Goal: Check status

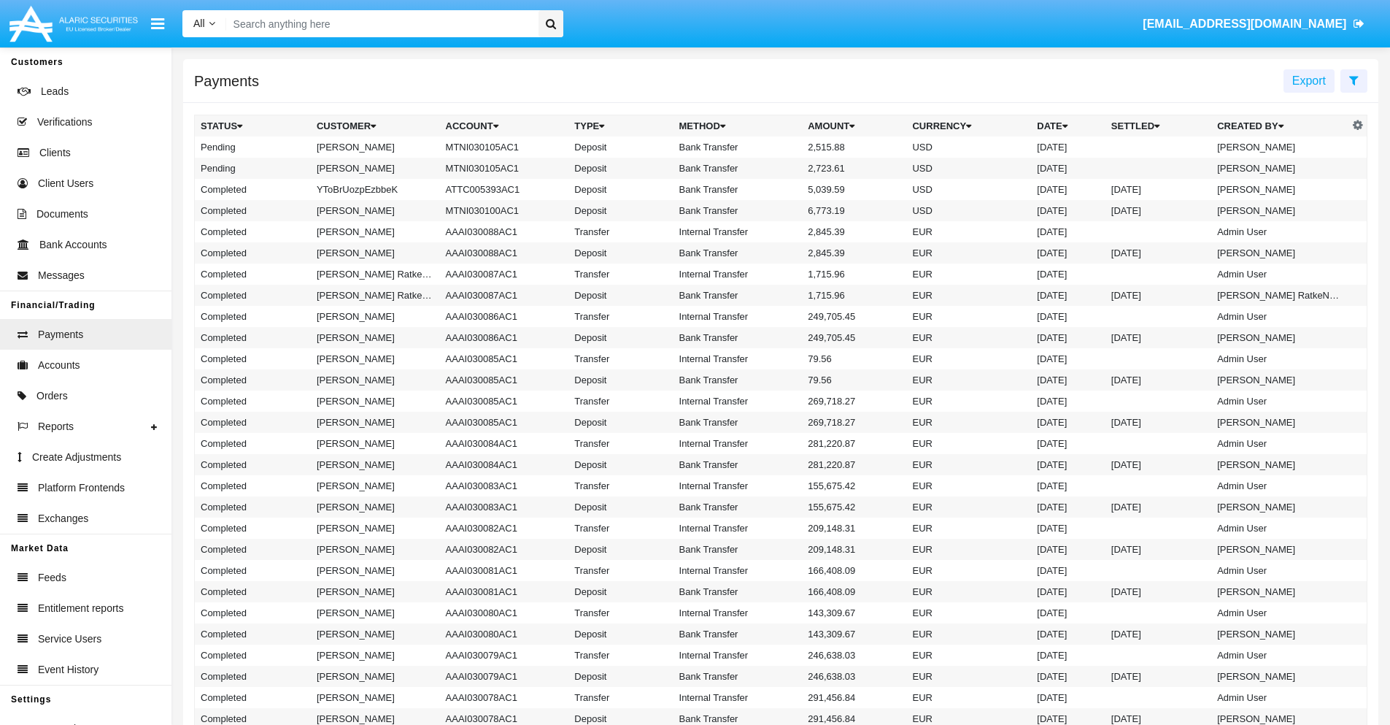
click at [1354, 80] on icon at bounding box center [1353, 80] width 9 height 12
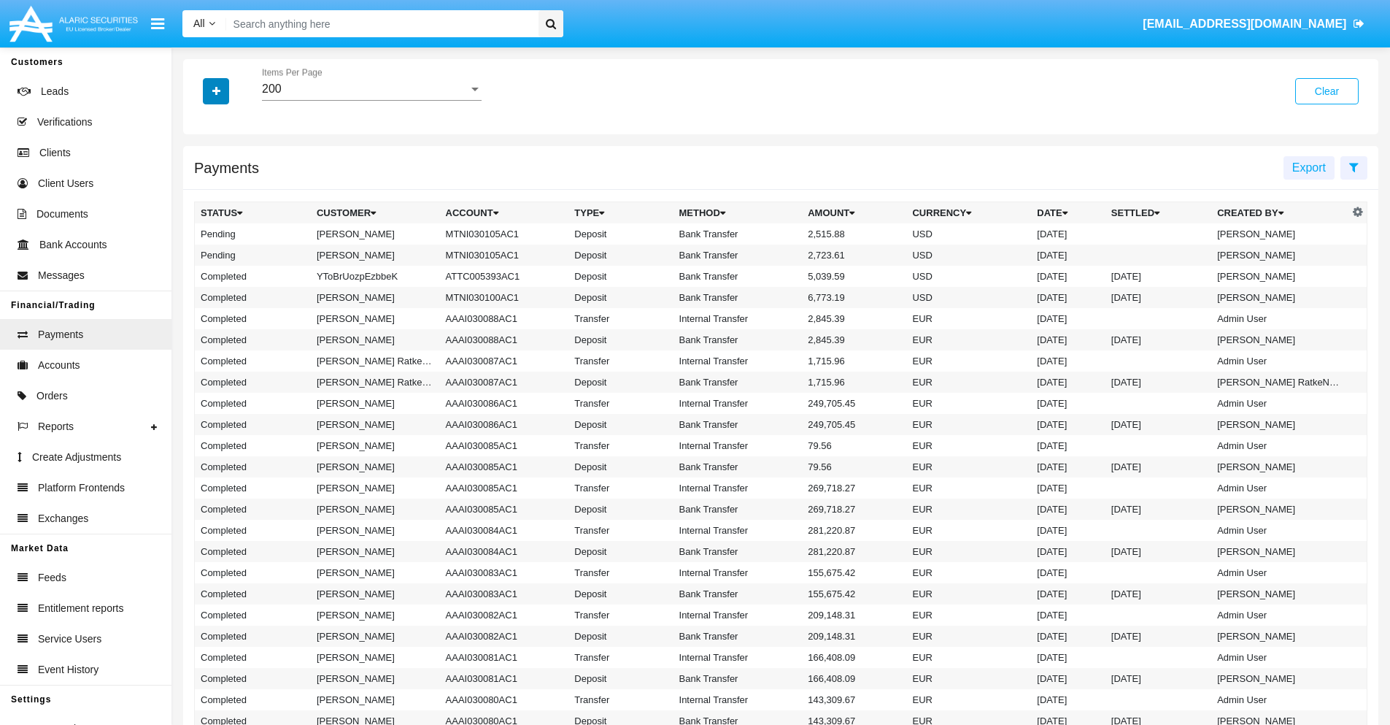
click at [216, 90] on icon "button" at bounding box center [216, 91] width 8 height 10
click at [228, 121] on span "Status" at bounding box center [228, 121] width 33 height 18
click at [201, 127] on input "Status" at bounding box center [200, 127] width 1 height 1
checkbox input "true"
click at [216, 90] on icon "button" at bounding box center [216, 91] width 8 height 10
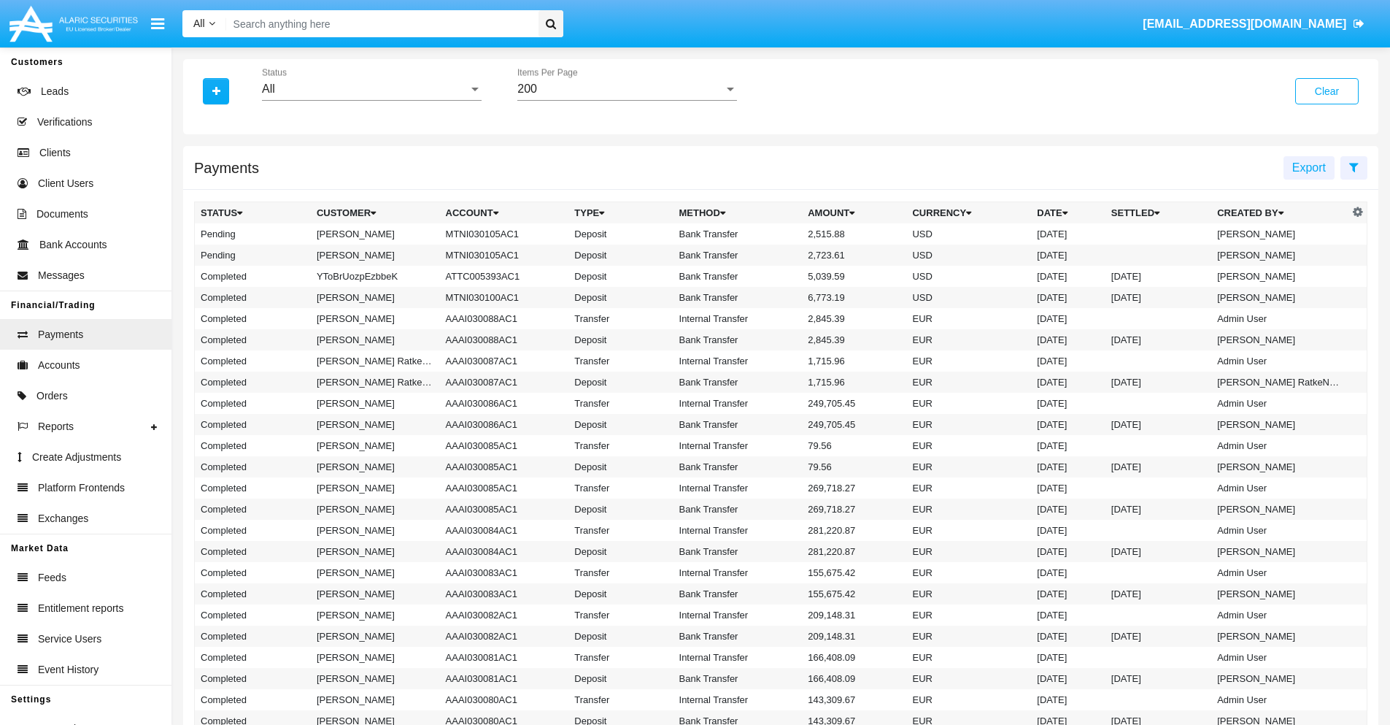
click at [371, 89] on div "All" at bounding box center [365, 88] width 207 height 13
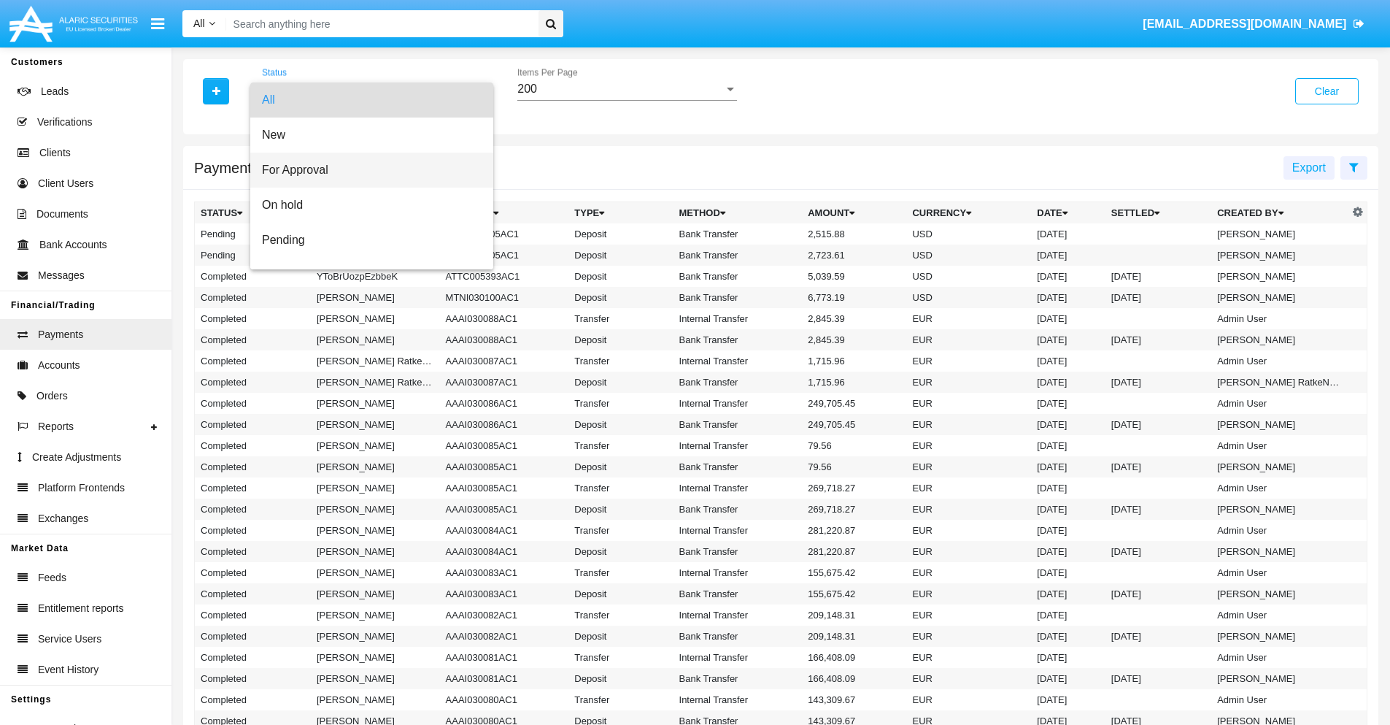
click at [366, 170] on span "For Approval" at bounding box center [372, 170] width 220 height 35
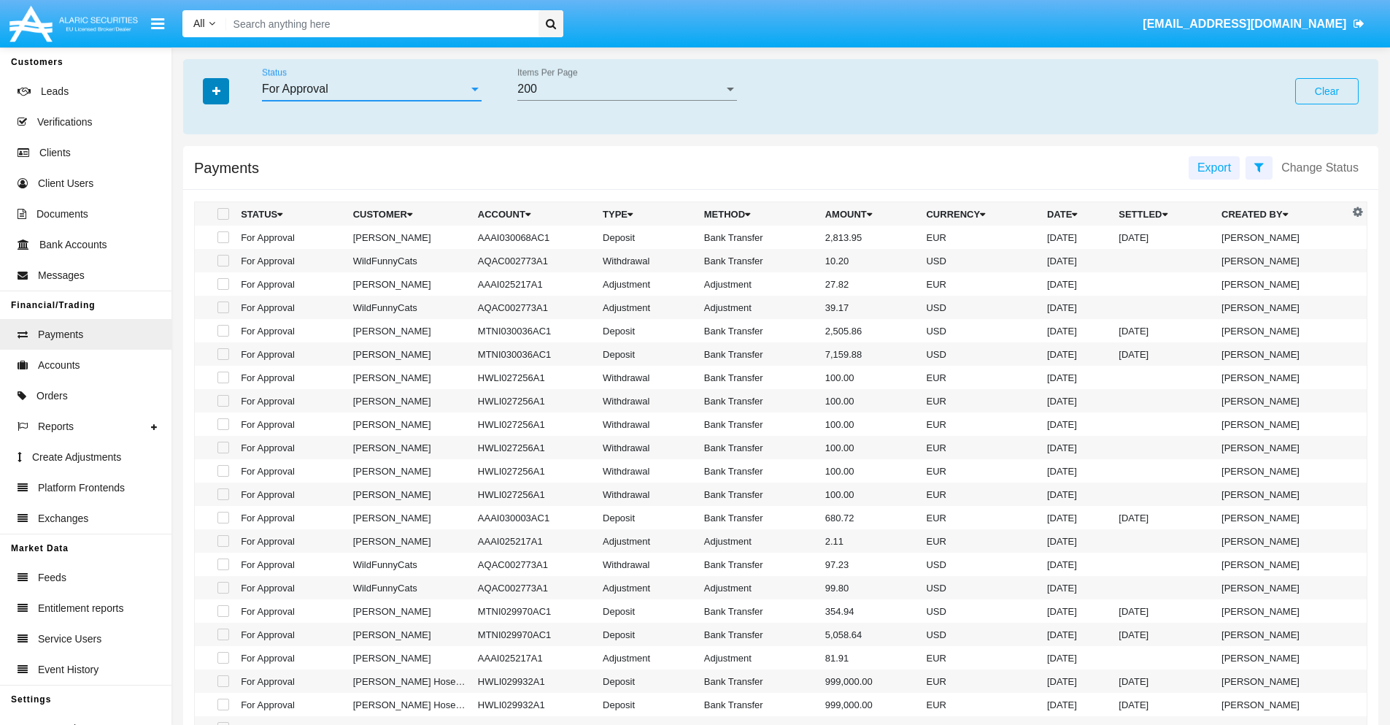
click at [216, 90] on icon "button" at bounding box center [216, 91] width 8 height 10
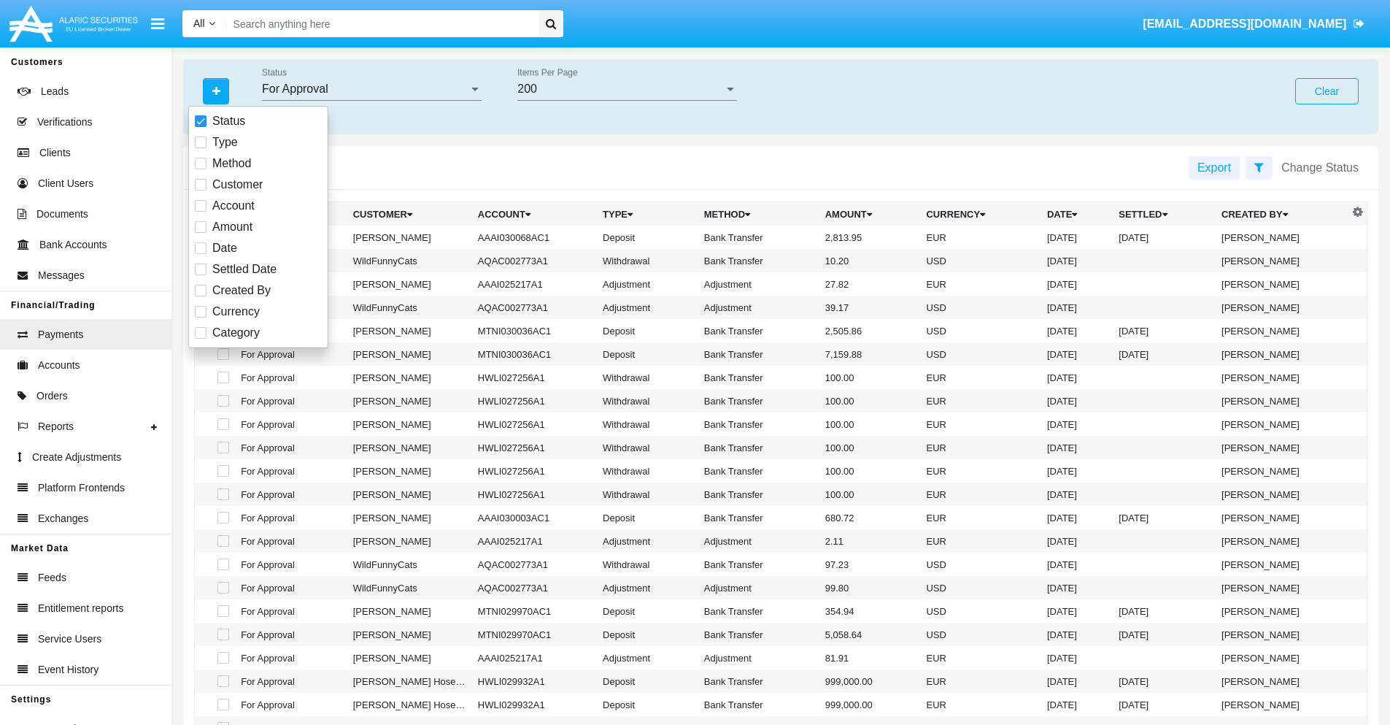
click at [236, 312] on span "Currency" at bounding box center [235, 312] width 47 height 18
click at [201, 317] on input "Currency" at bounding box center [200, 317] width 1 height 1
checkbox input "true"
click at [216, 90] on icon "button" at bounding box center [216, 91] width 8 height 10
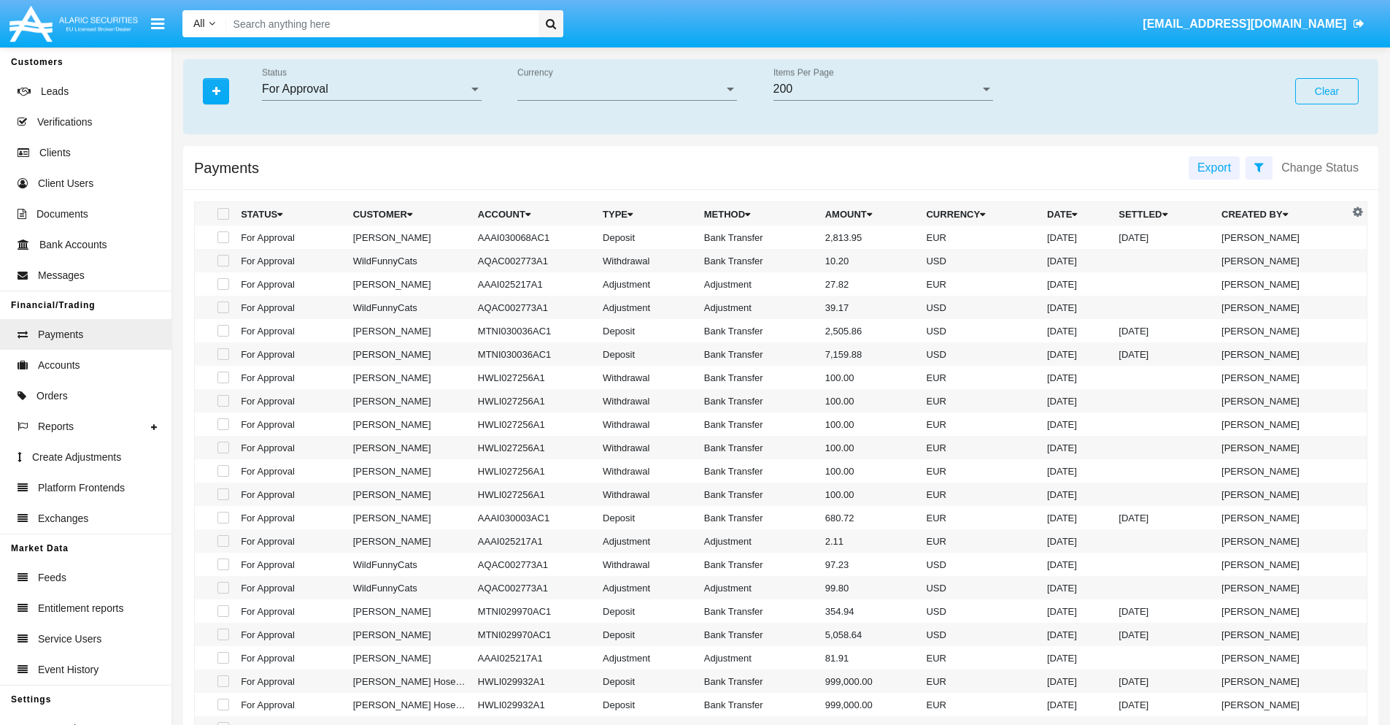
click at [627, 89] on span "Currency" at bounding box center [620, 88] width 207 height 13
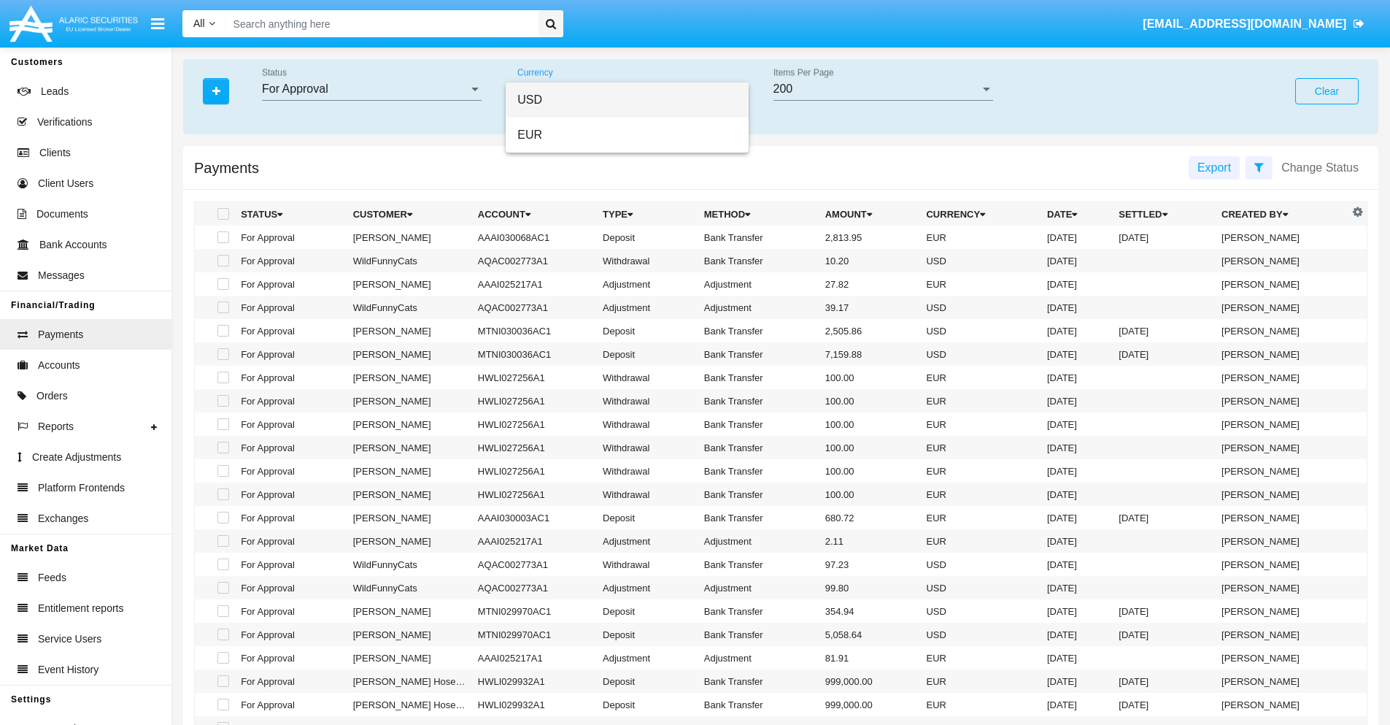
click at [627, 100] on span "USD" at bounding box center [627, 99] width 220 height 35
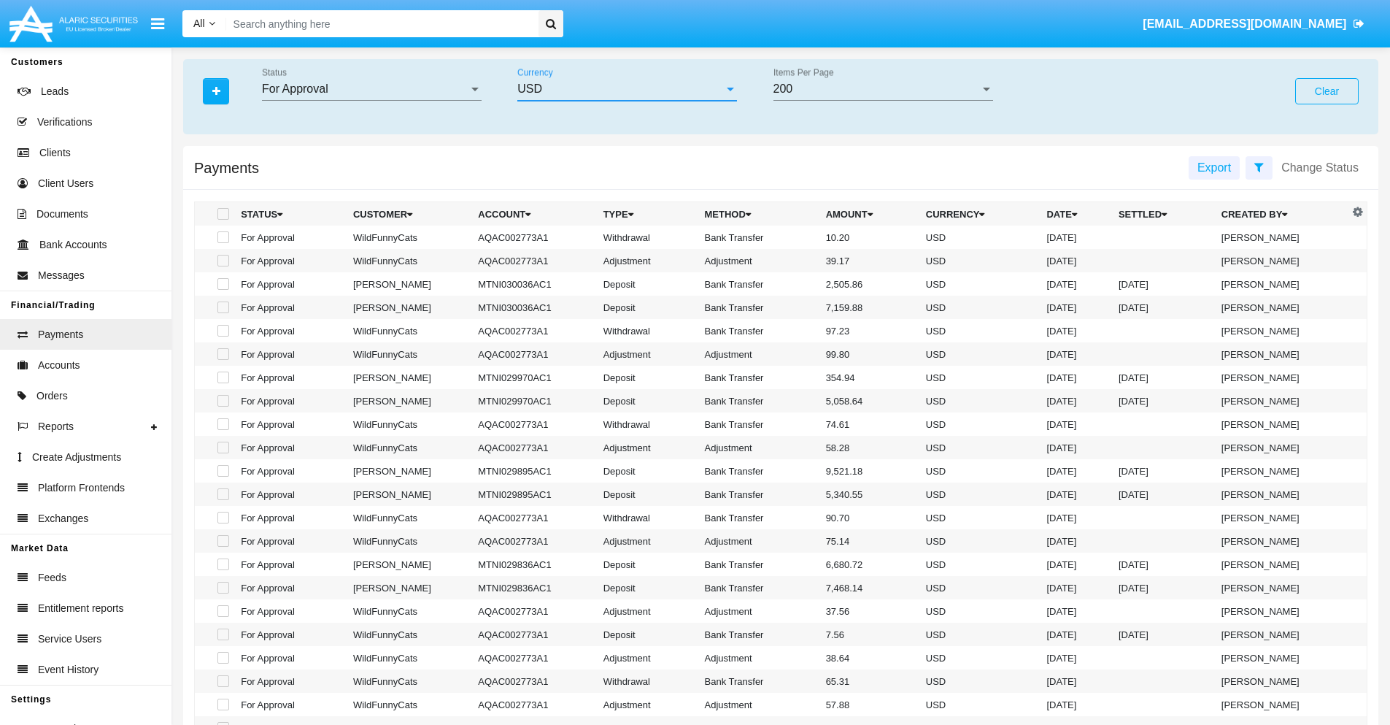
click at [222, 237] on span at bounding box center [223, 237] width 12 height 12
click at [223, 243] on input "checkbox" at bounding box center [223, 243] width 1 height 1
checkbox input "true"
